Goal: Obtain resource: Download file/media

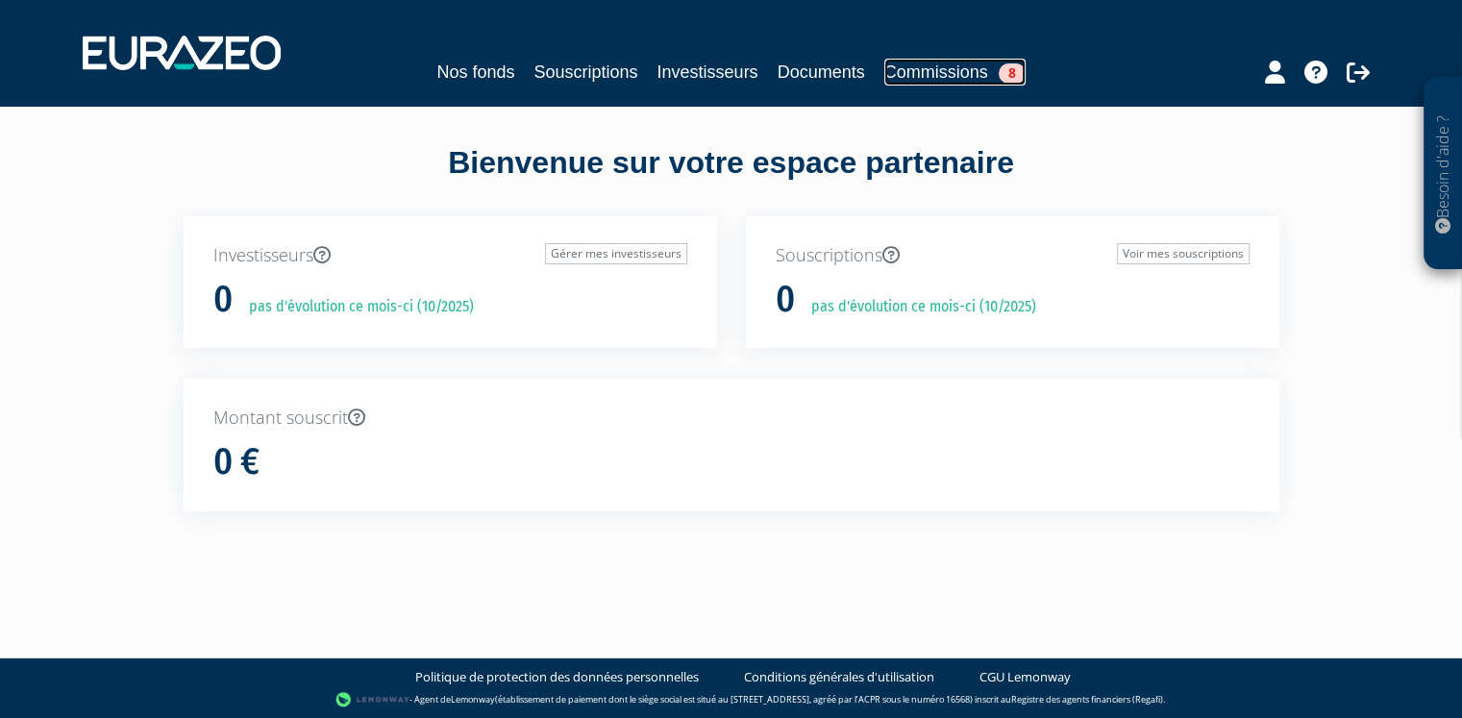
click at [954, 63] on link "Commissions 8" at bounding box center [954, 72] width 141 height 27
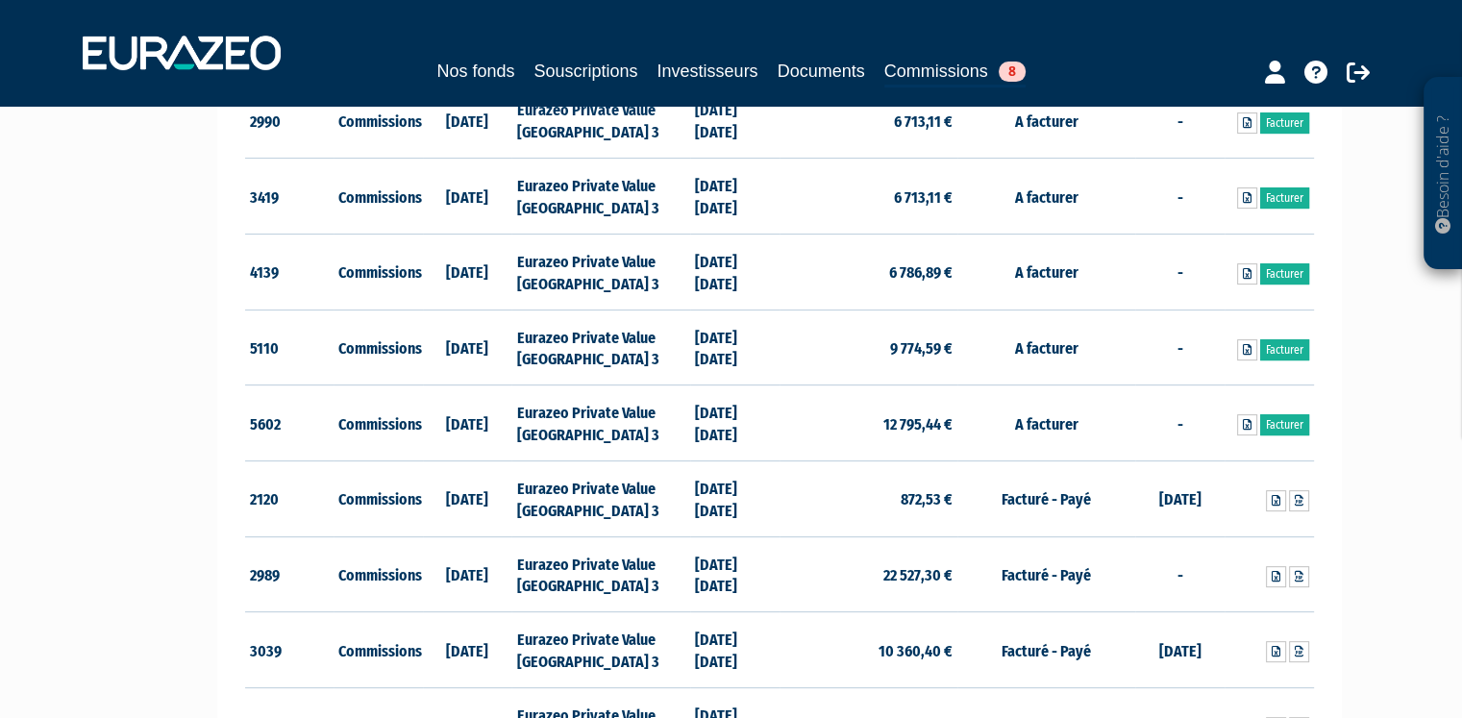
scroll to position [568, 0]
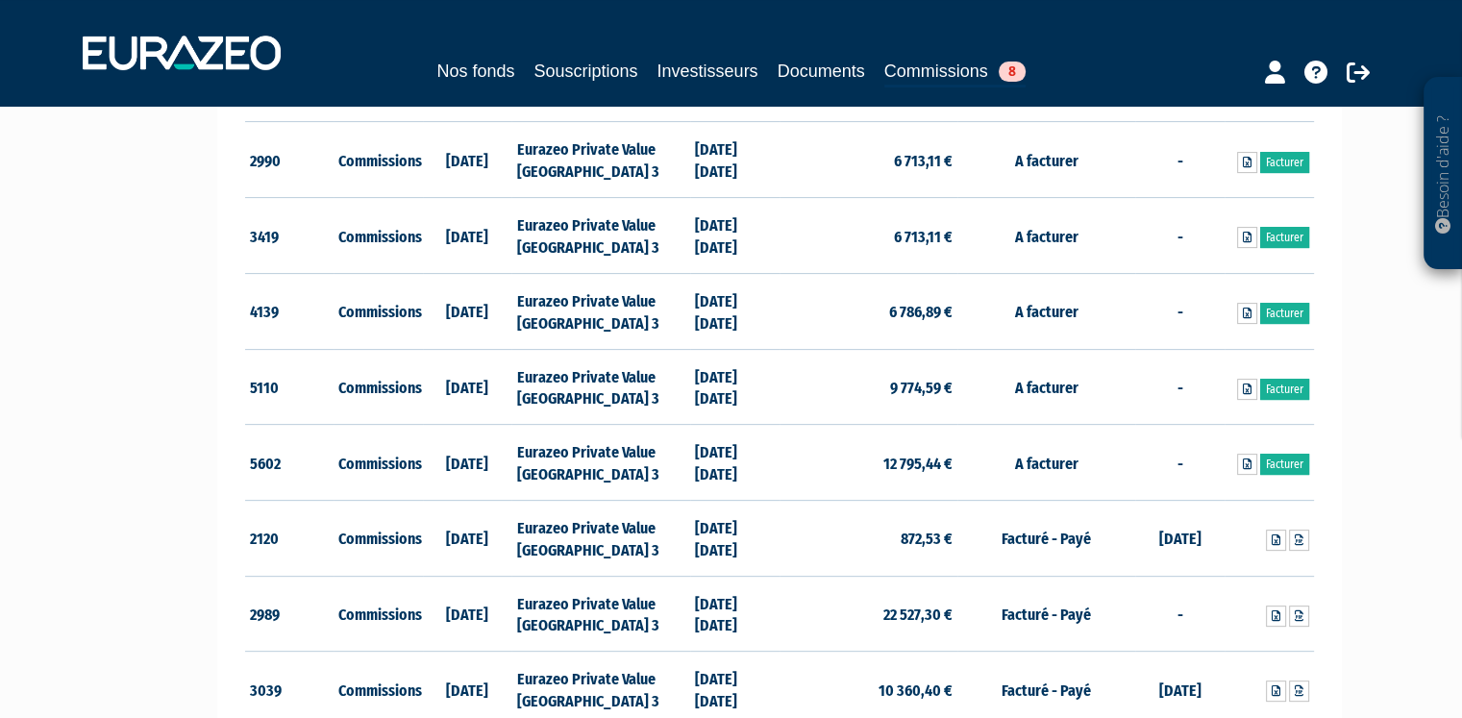
drag, startPoint x: 778, startPoint y: 469, endPoint x: 755, endPoint y: 462, distance: 24.0
click at [755, 462] on tr "5602 Commissions 27/05/2025 Eurazeo Private Value Europe 3 31/12/2024 31/03/202…" at bounding box center [779, 463] width 1069 height 76
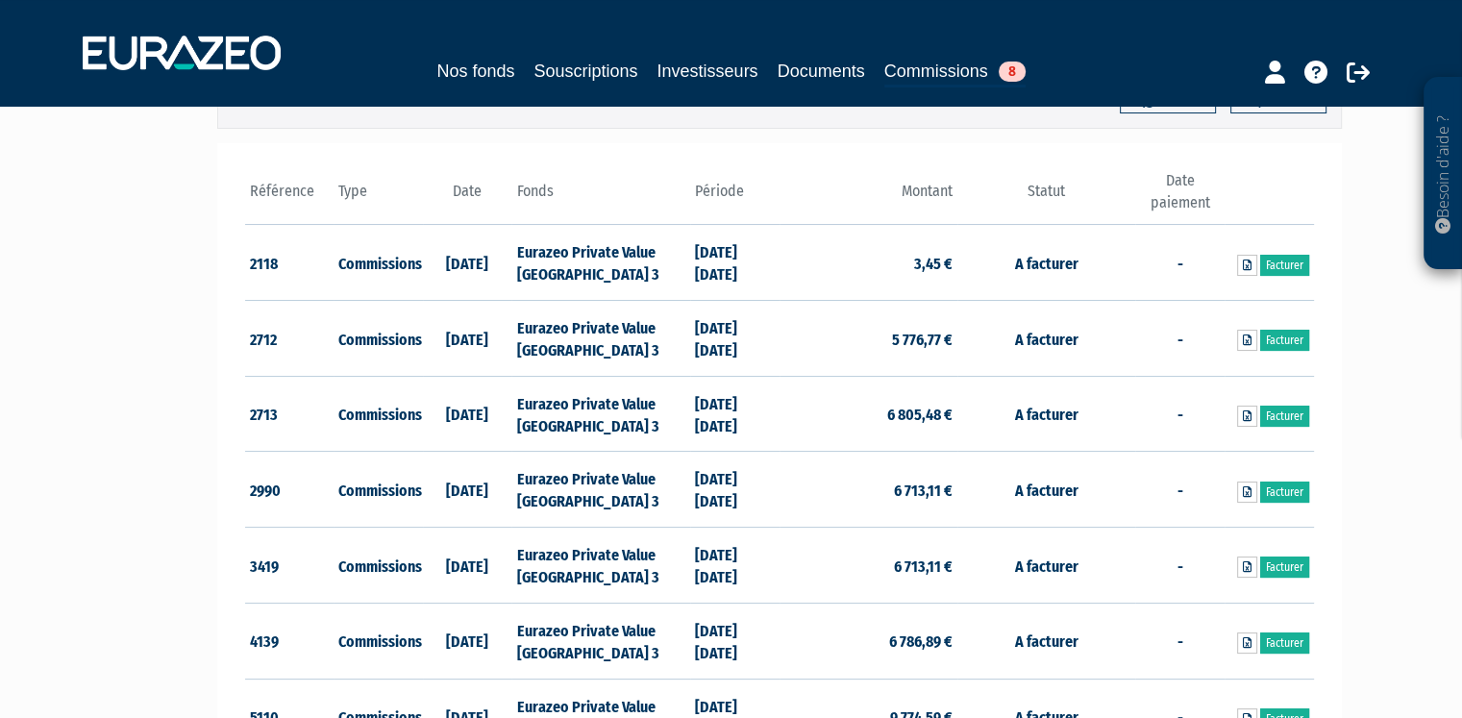
scroll to position [288, 0]
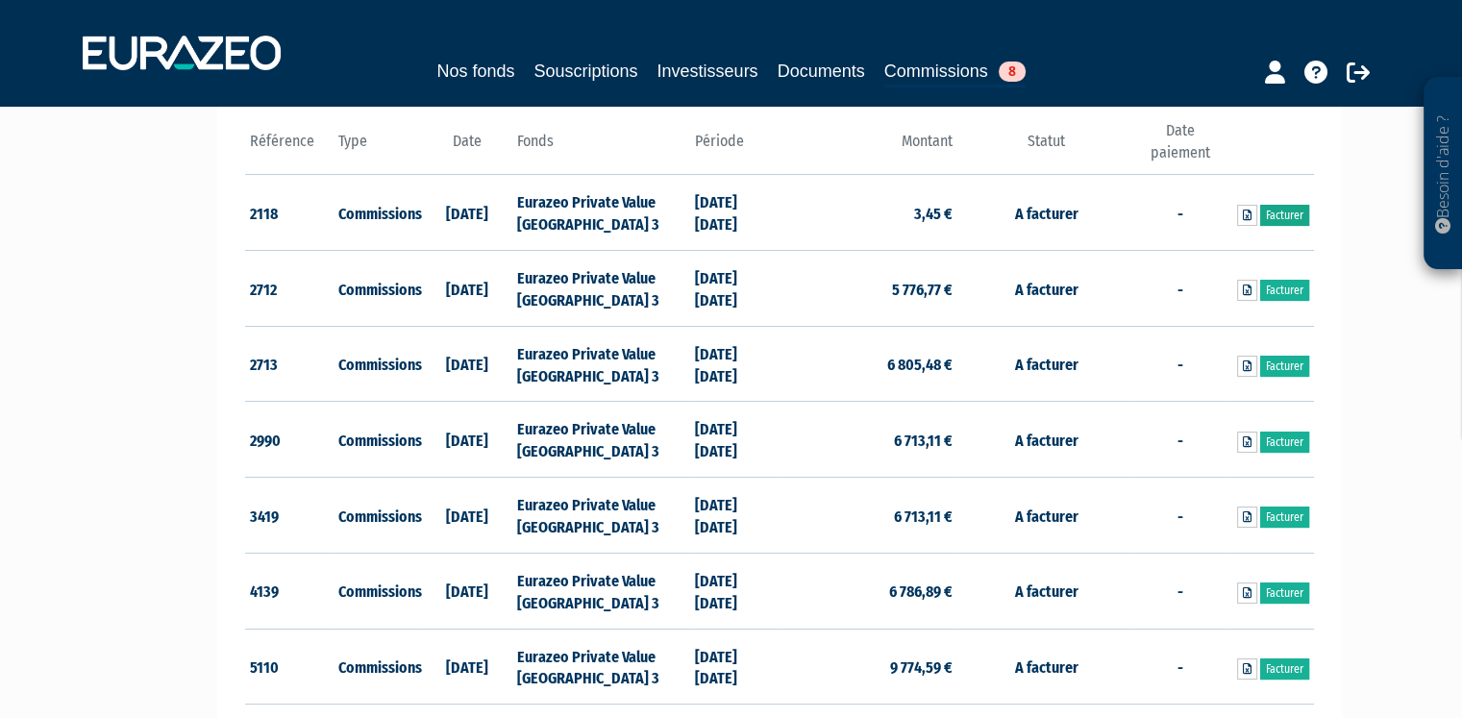
click at [1277, 216] on link "Facturer" at bounding box center [1284, 215] width 49 height 21
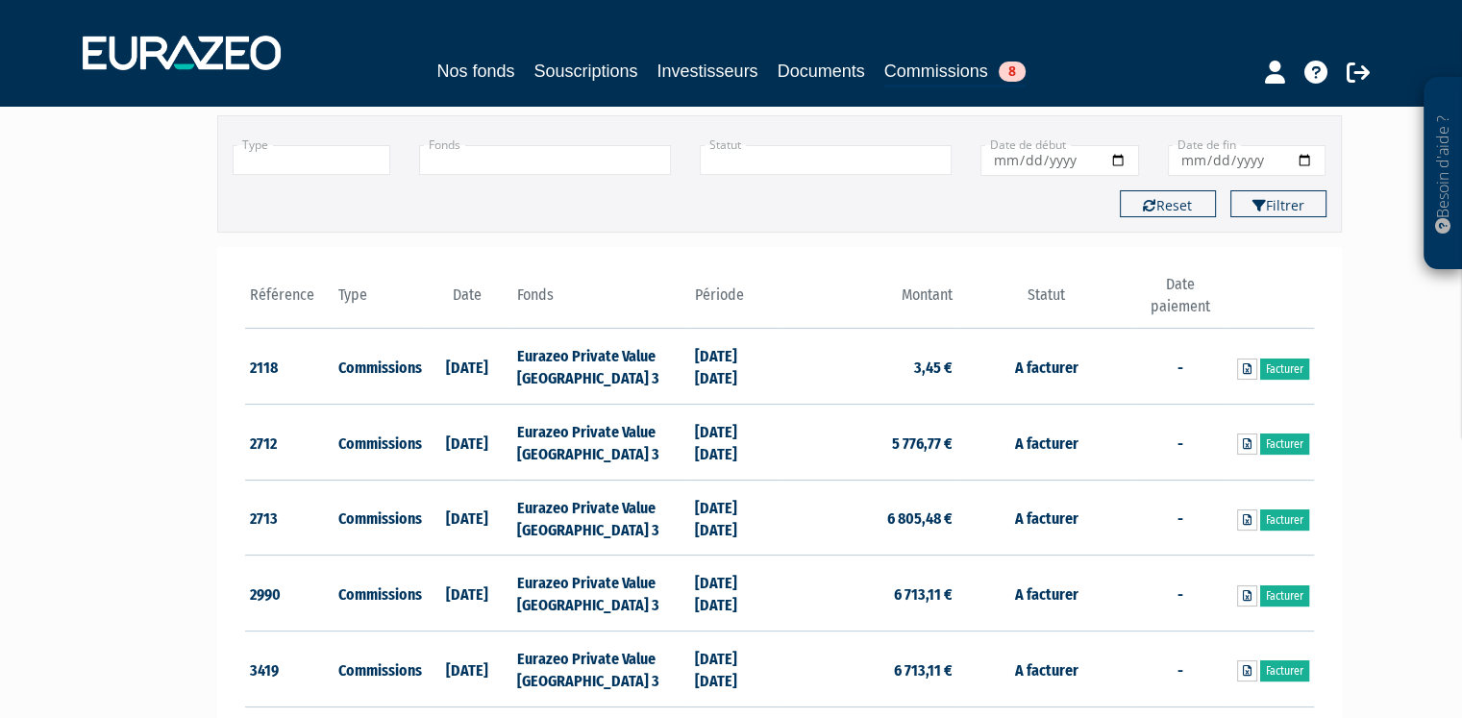
scroll to position [192, 0]
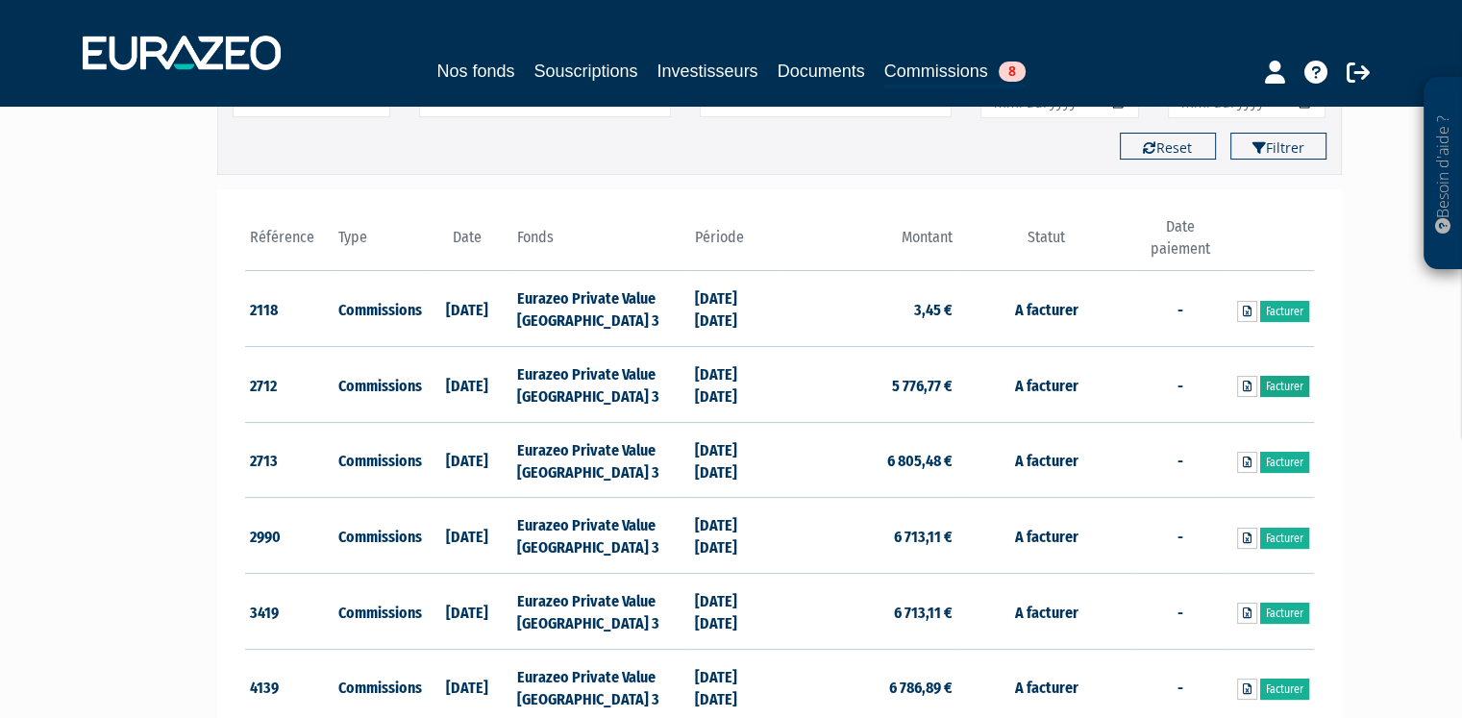
click at [1278, 382] on link "Facturer" at bounding box center [1284, 386] width 49 height 21
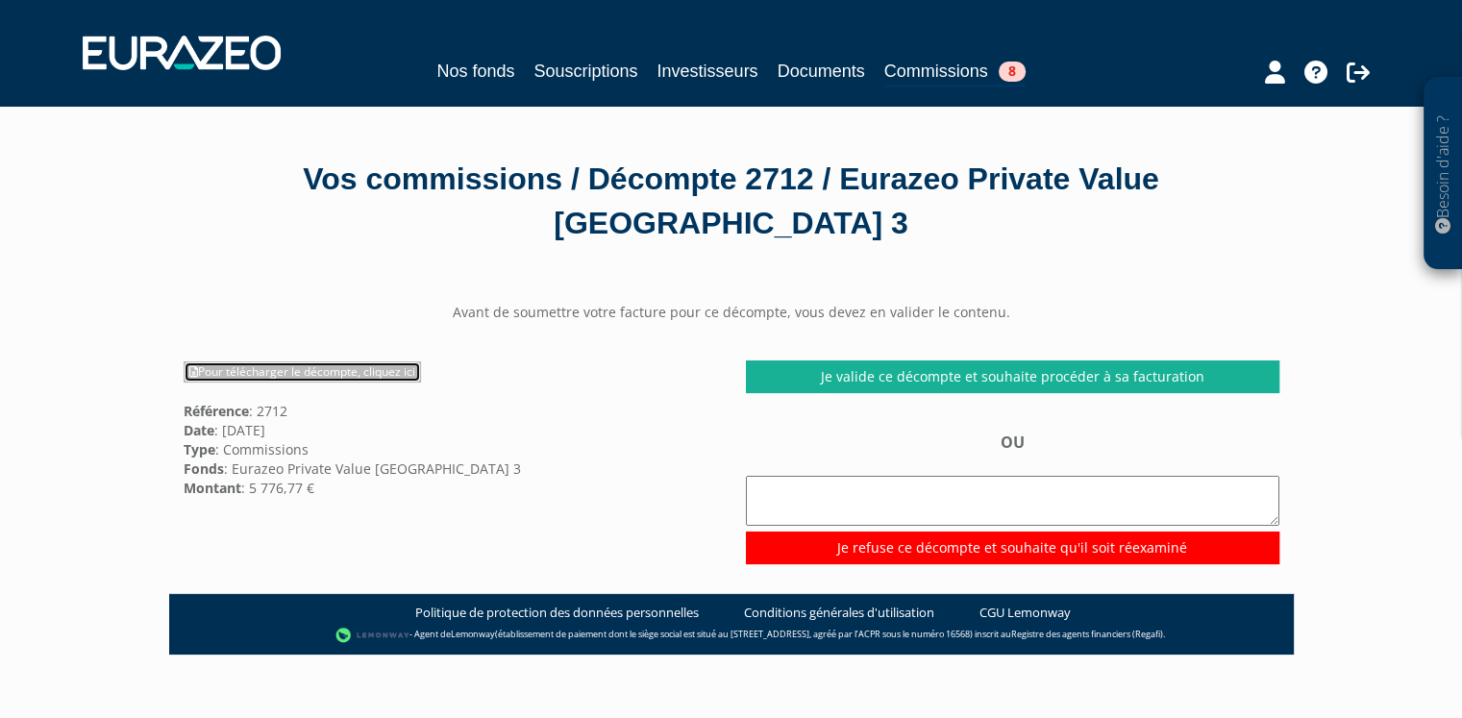
click at [276, 370] on link "Pour télécharger le décompte, cliquez ici" at bounding box center [302, 371] width 237 height 21
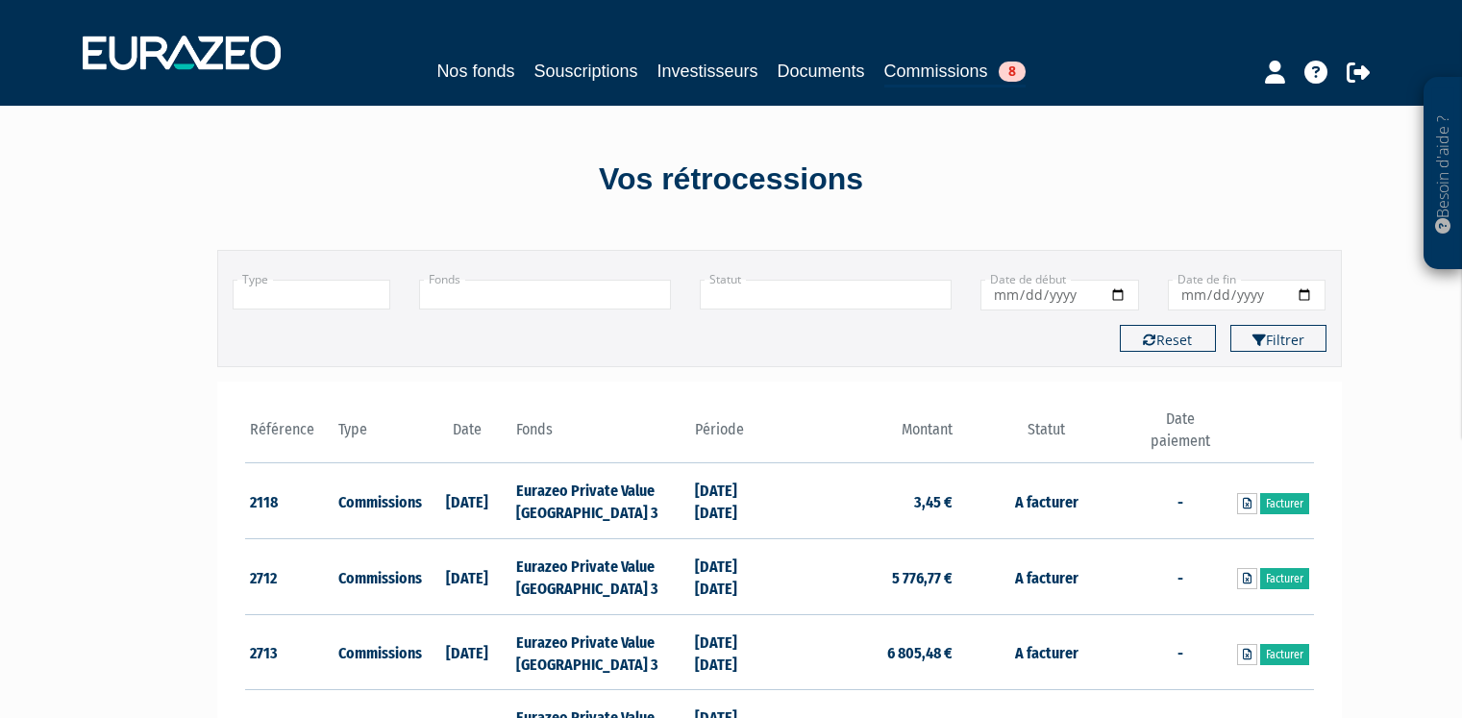
scroll to position [192, 0]
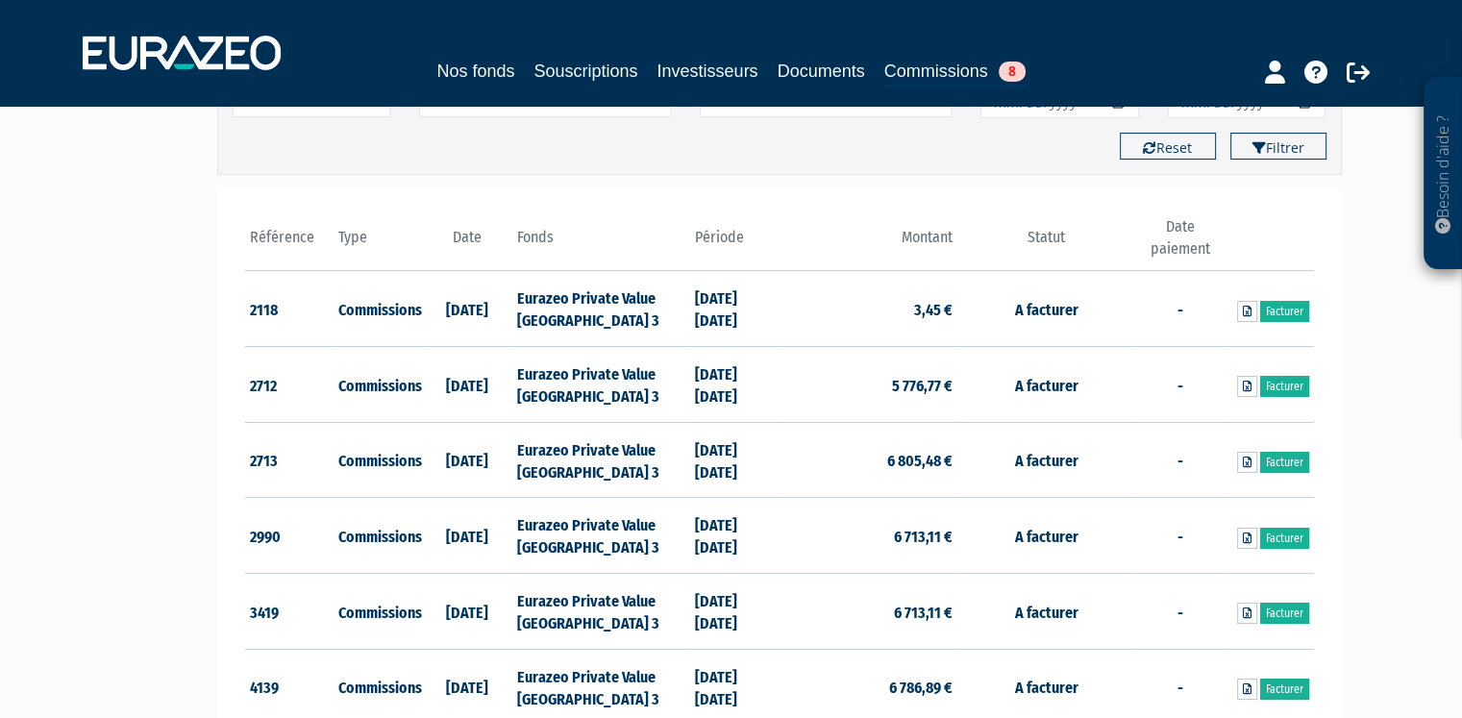
click at [759, 230] on th "Période" at bounding box center [734, 243] width 89 height 55
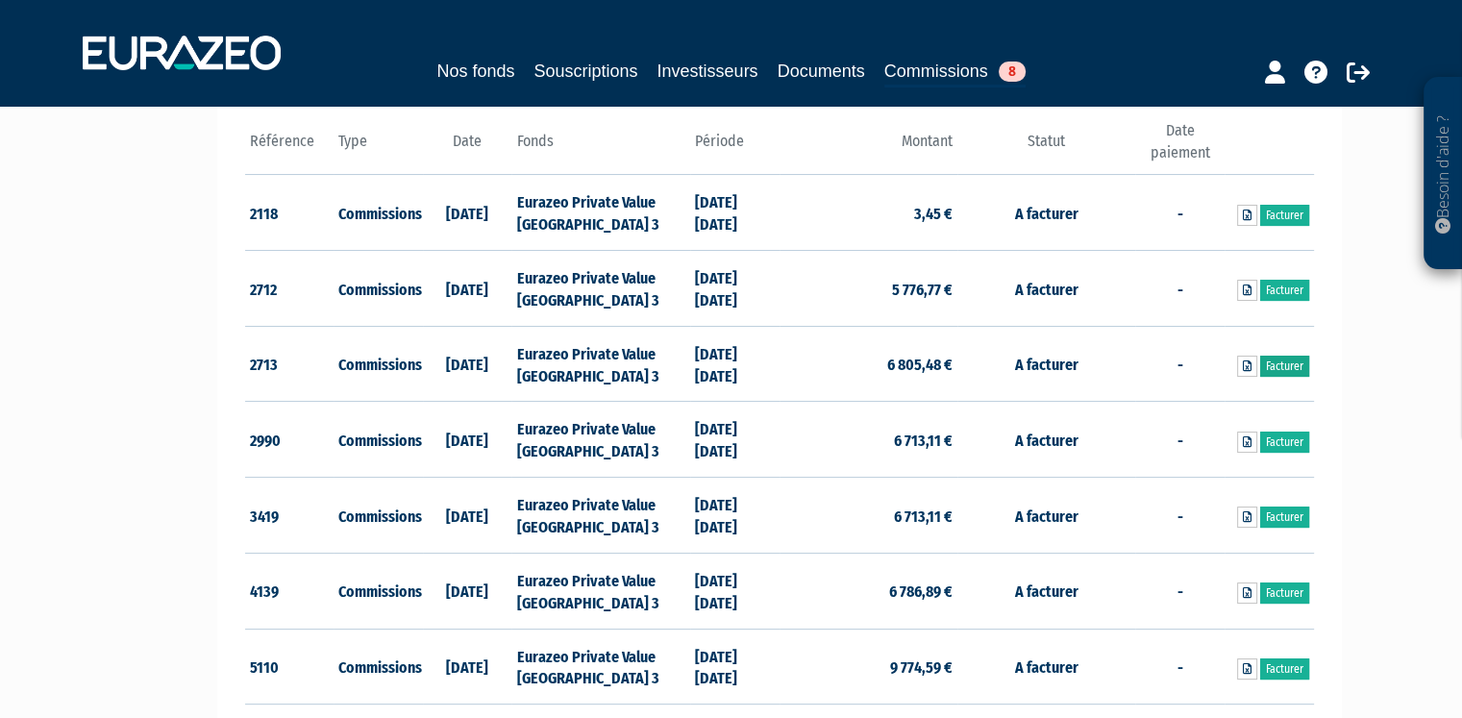
click at [1284, 362] on link "Facturer" at bounding box center [1284, 366] width 49 height 21
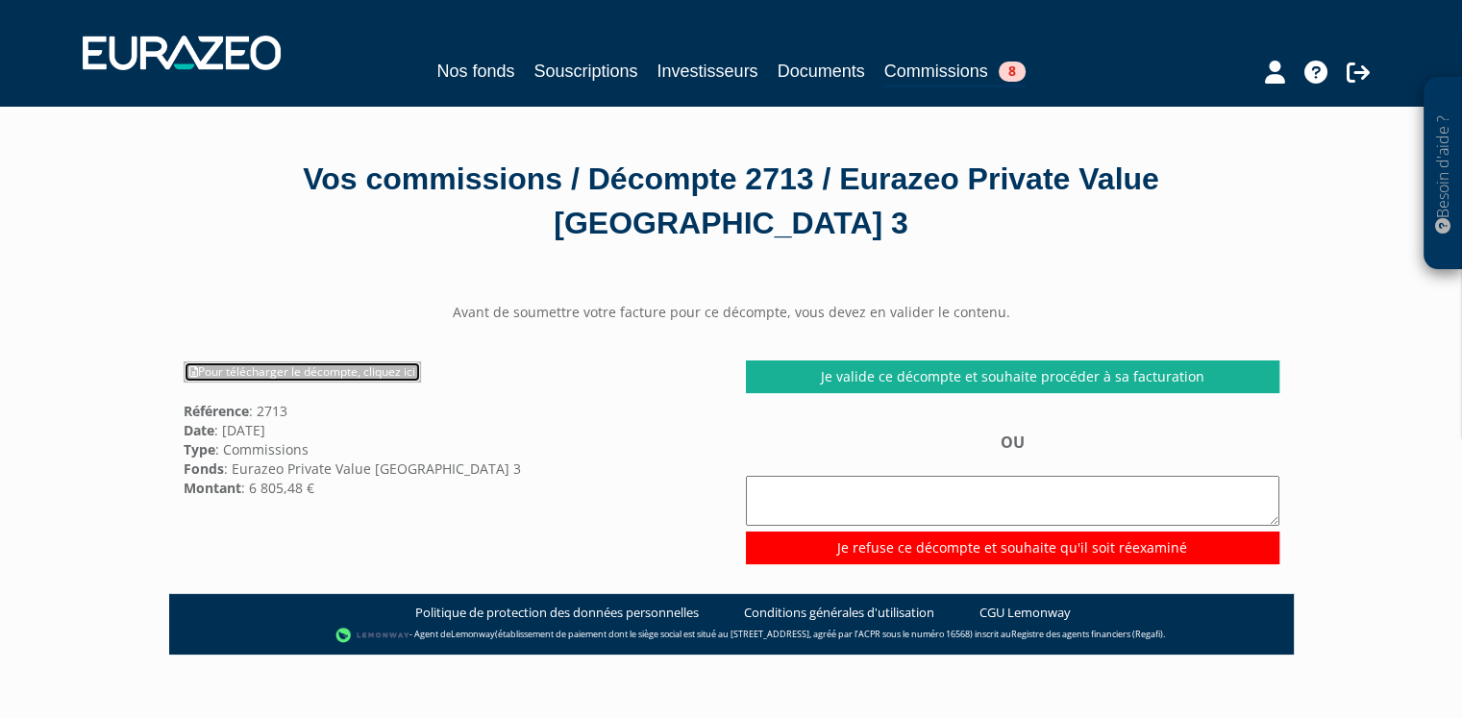
click at [378, 370] on link "Pour télécharger le décompte, cliquez ici" at bounding box center [302, 371] width 237 height 21
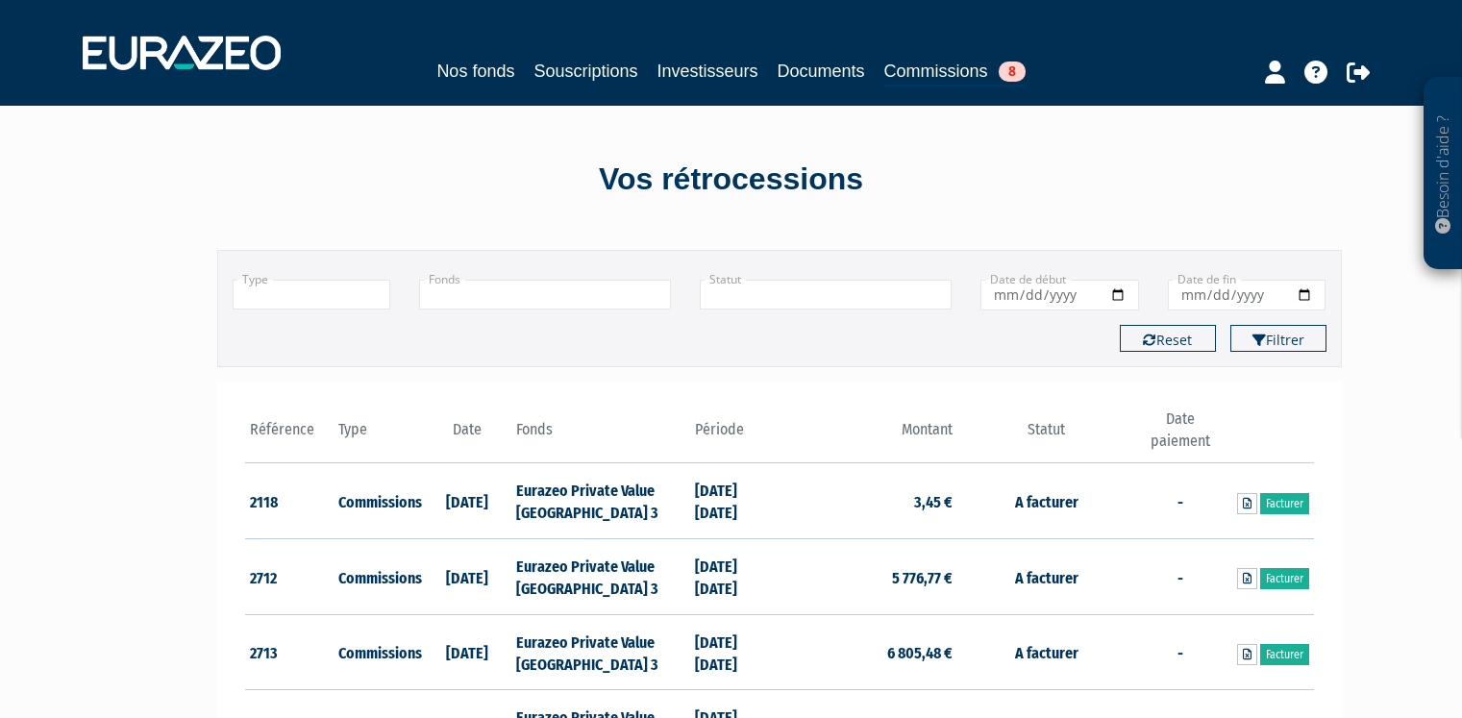
scroll to position [288, 0]
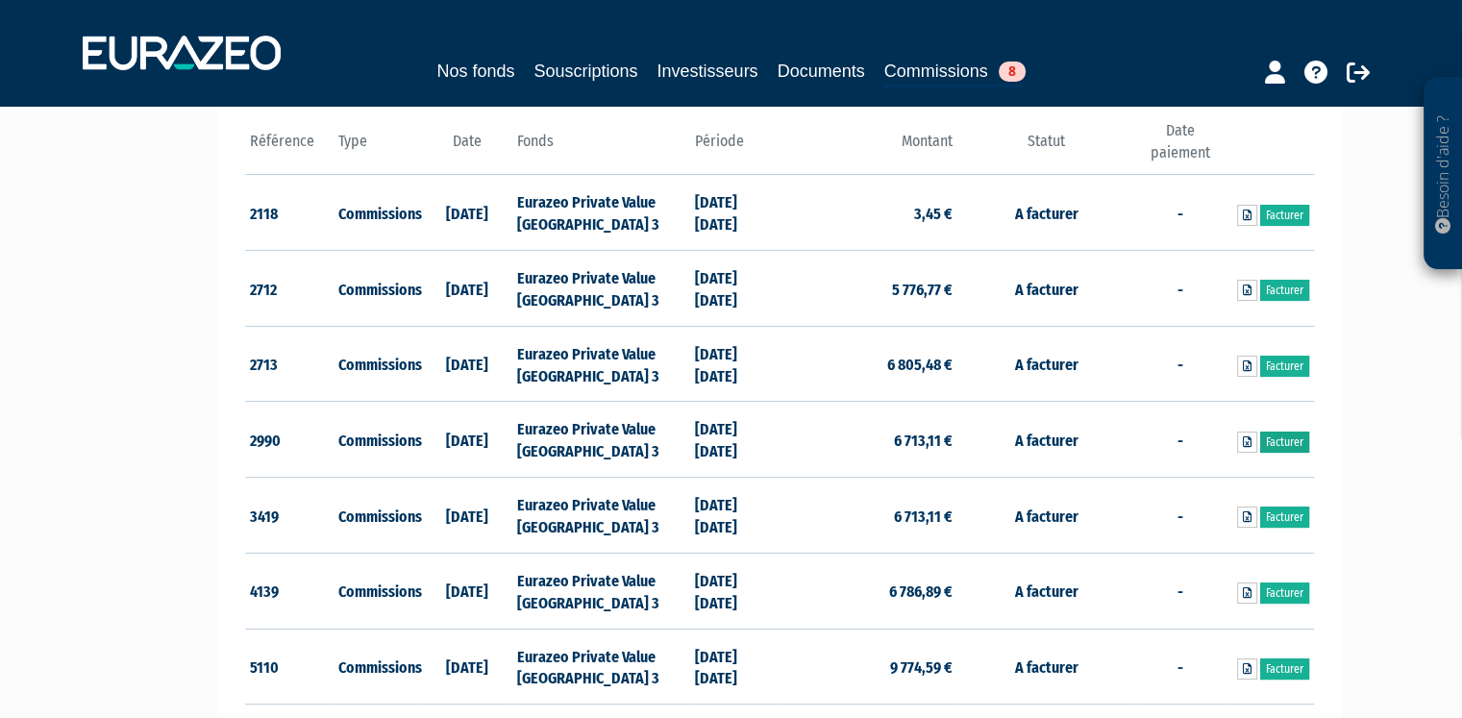
click at [1299, 438] on link "Facturer" at bounding box center [1284, 442] width 49 height 21
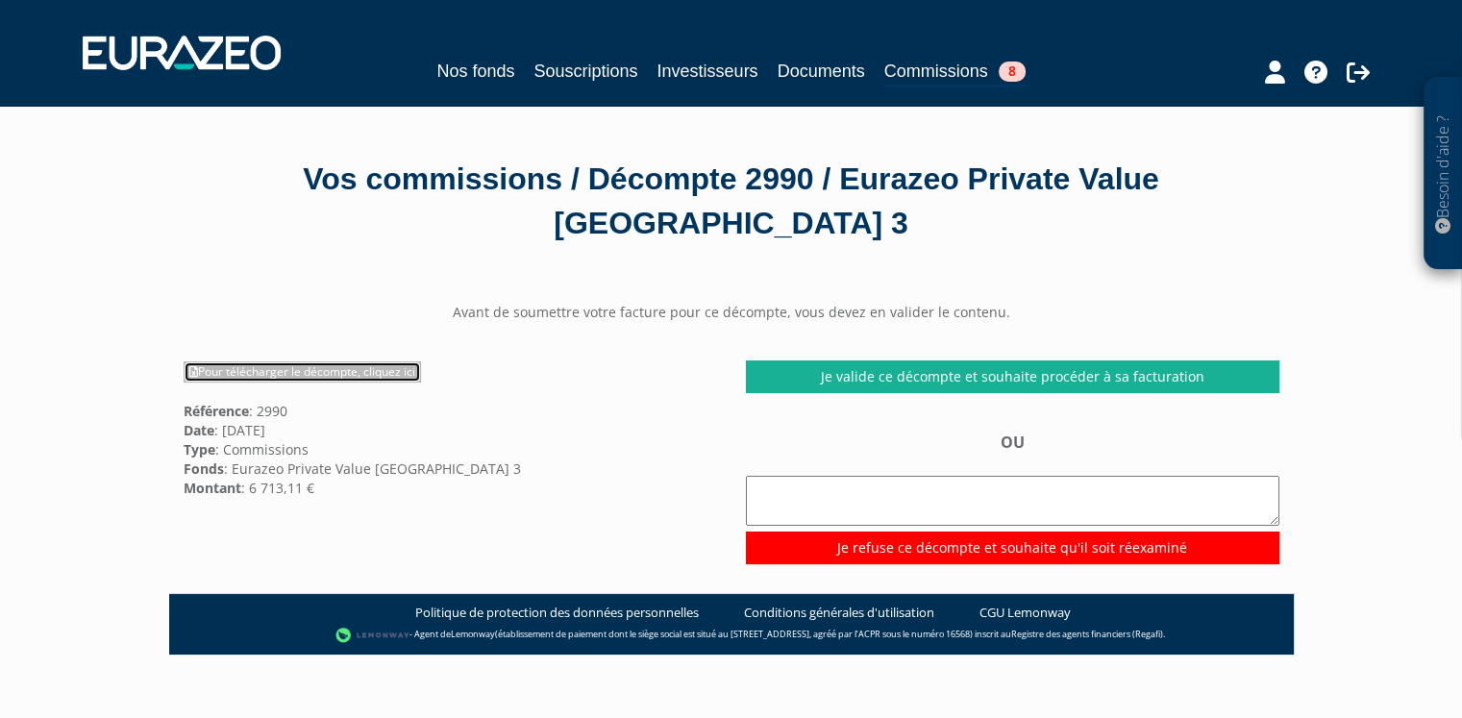
click at [342, 376] on link "Pour télécharger le décompte, cliquez ici" at bounding box center [302, 371] width 237 height 21
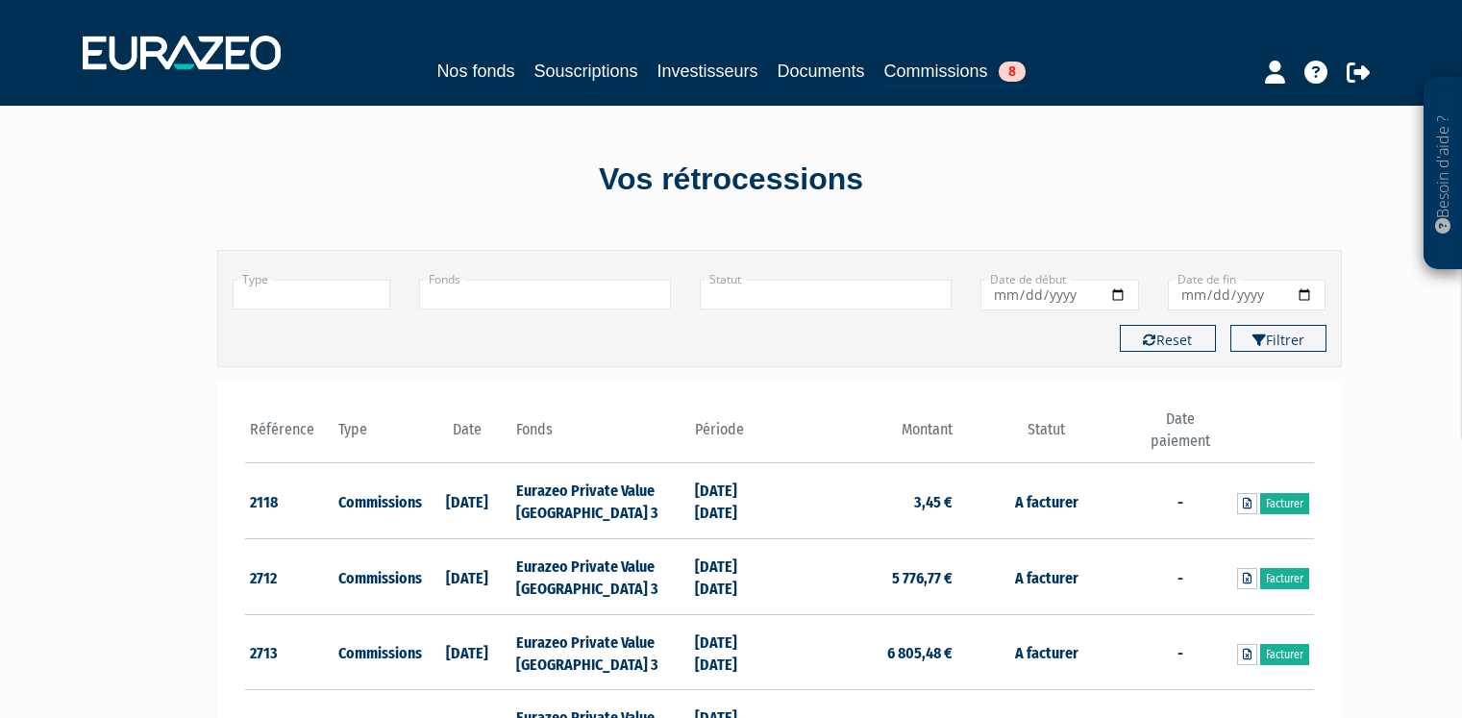
scroll to position [288, 0]
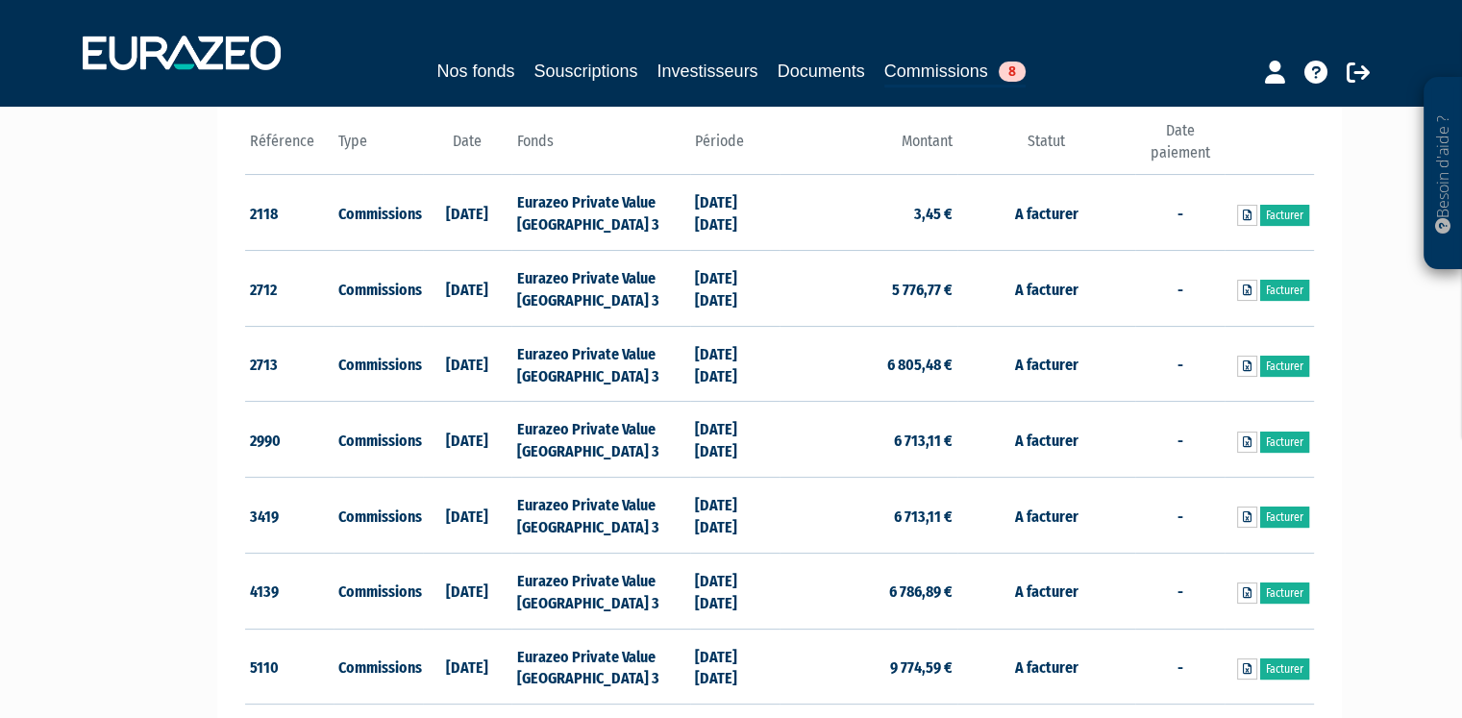
click at [0, 412] on div "Besoin d'aide ? × J'ai besoin d'aide Si vous avez une question à propos du fonc…" at bounding box center [731, 576] width 1462 height 1728
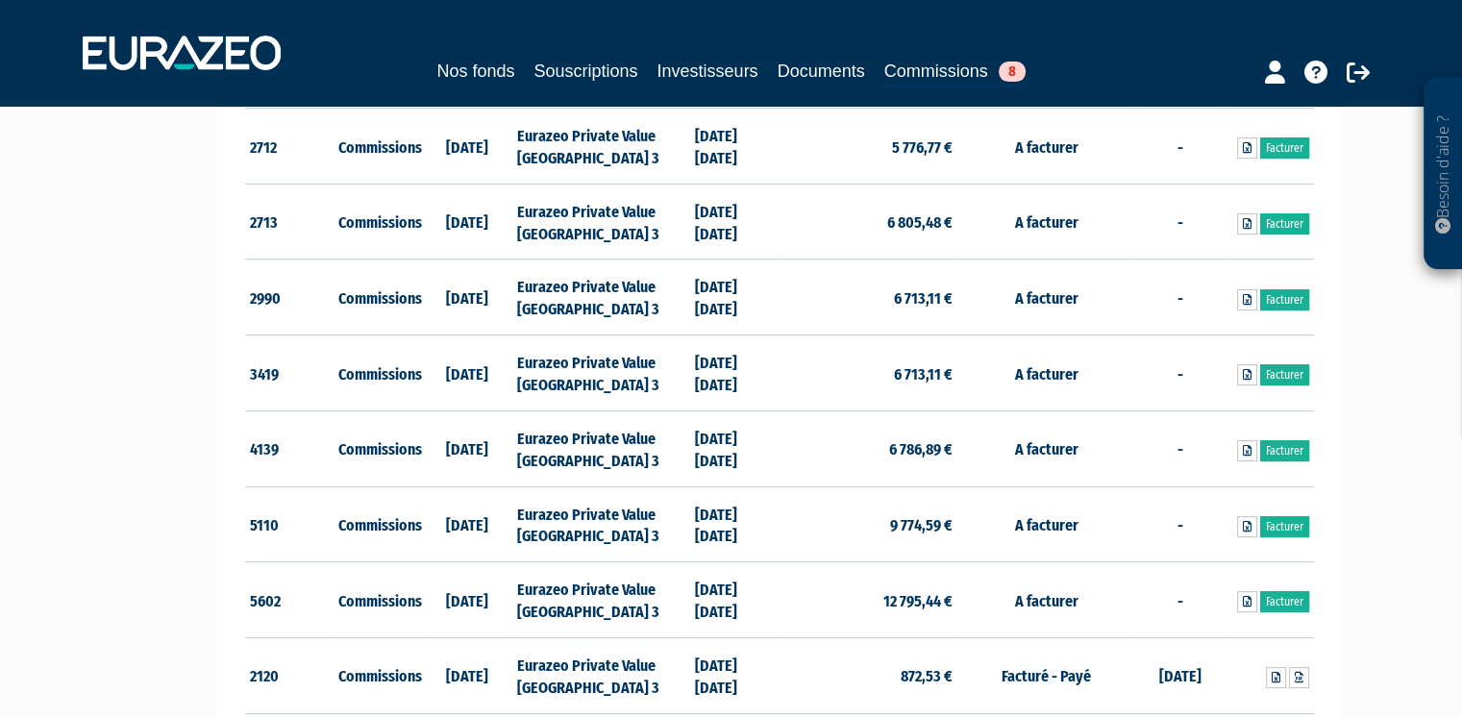
scroll to position [481, 0]
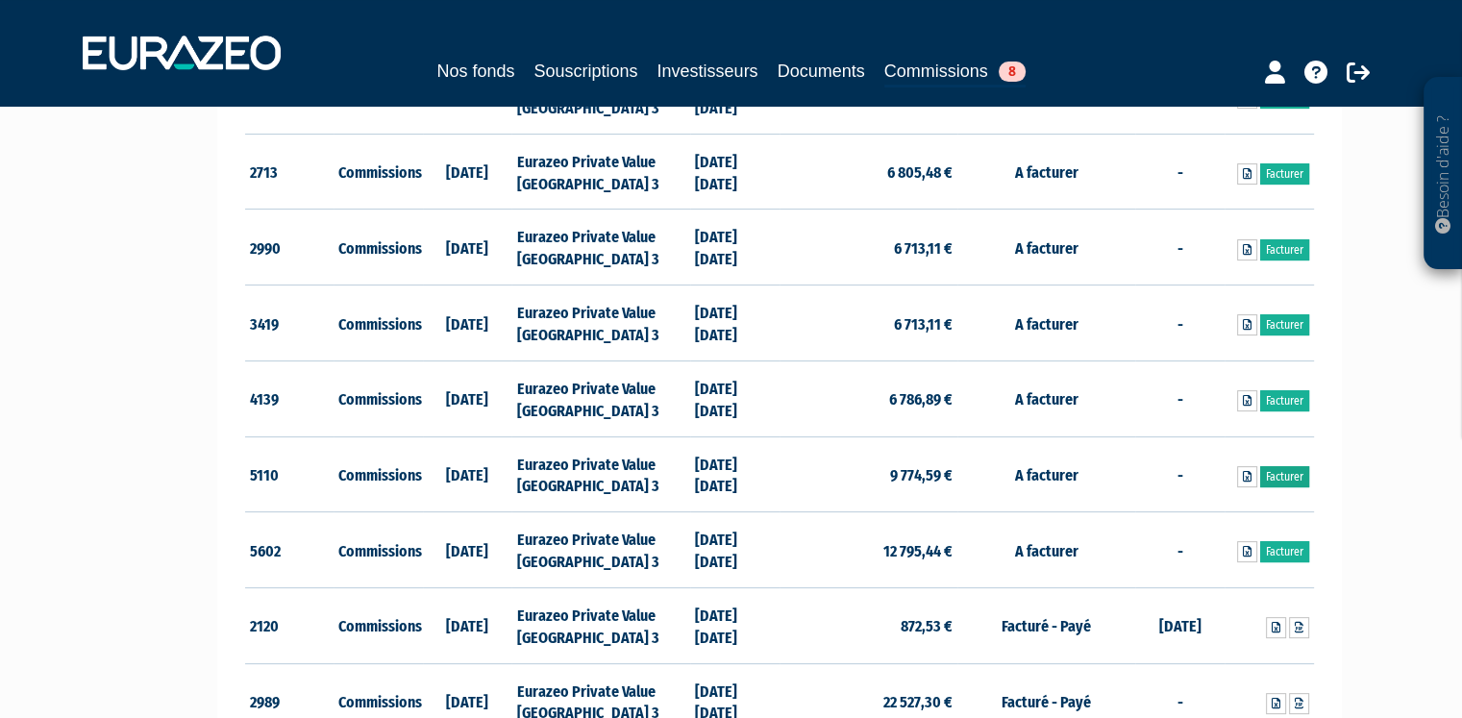
click at [1284, 476] on link "Facturer" at bounding box center [1284, 476] width 49 height 21
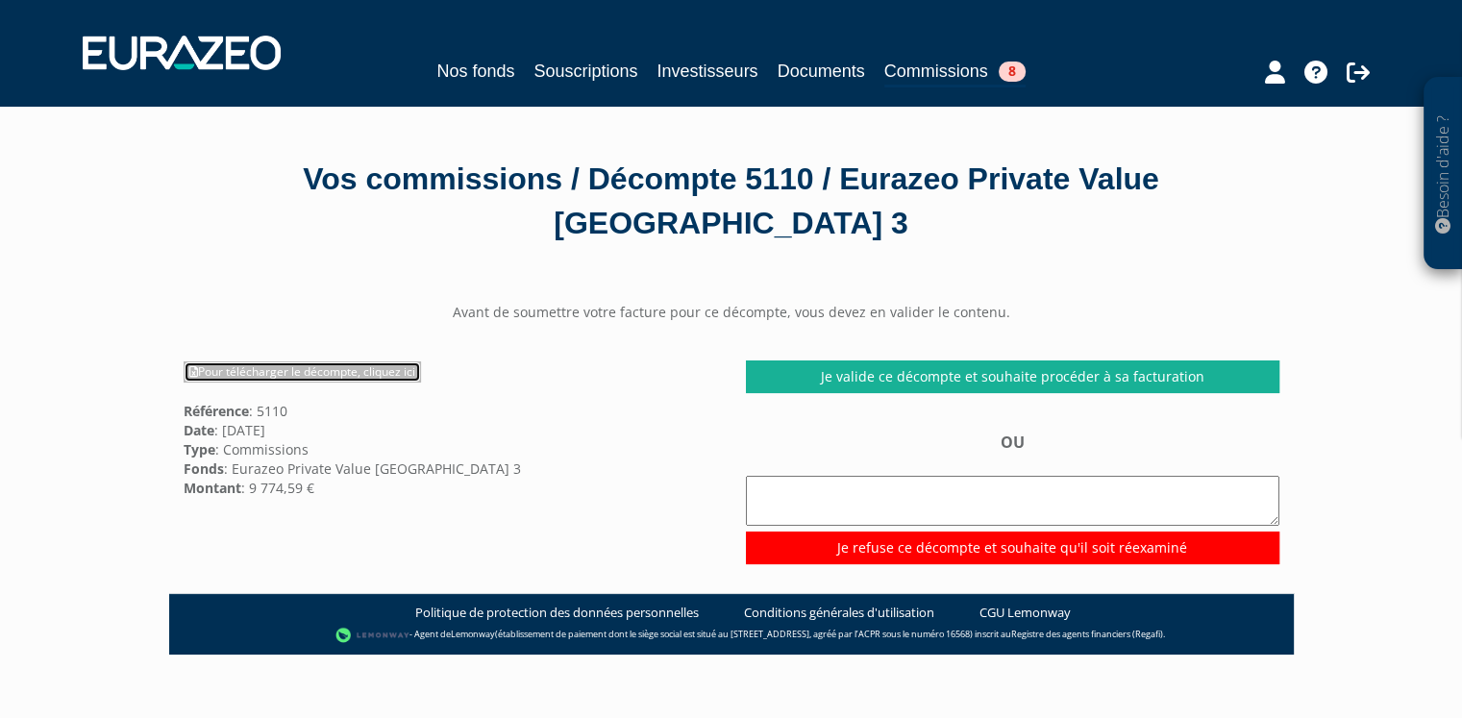
click at [227, 371] on link "Pour télécharger le décompte, cliquez ici" at bounding box center [302, 371] width 237 height 21
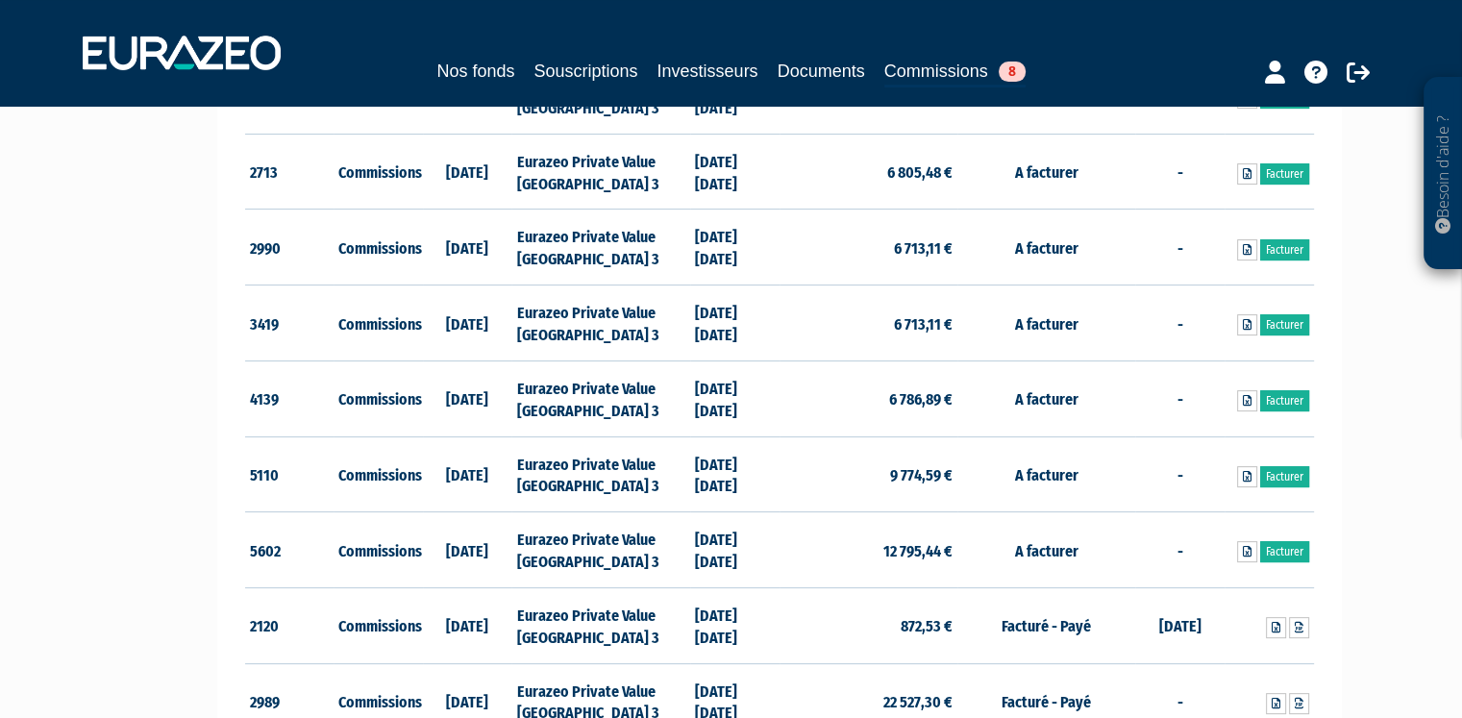
scroll to position [577, 0]
